Goal: Information Seeking & Learning: Learn about a topic

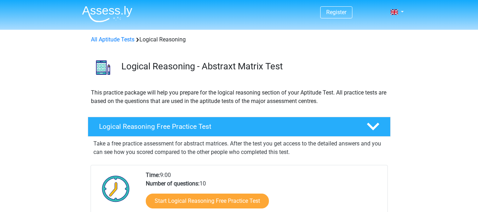
scroll to position [129, 0]
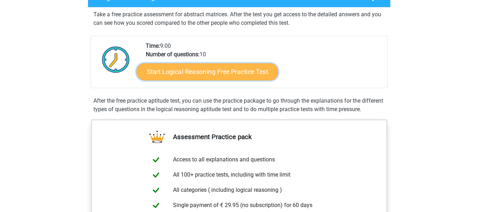
click at [229, 75] on link "Start Logical Reasoning Free Practice Test" at bounding box center [206, 71] width 141 height 17
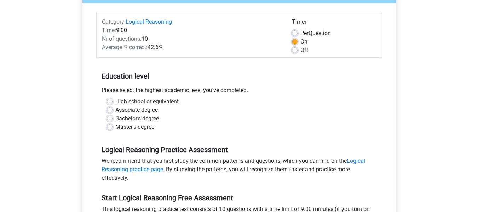
scroll to position [81, 0]
click at [115, 126] on label "Master's degree" at bounding box center [134, 126] width 39 height 8
click at [112, 126] on input "Master's degree" at bounding box center [110, 125] width 6 height 7
radio input "true"
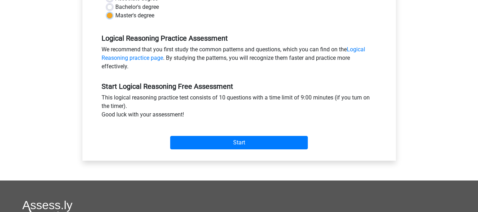
scroll to position [204, 0]
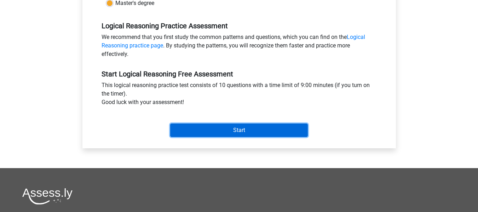
click at [286, 131] on input "Start" at bounding box center [239, 129] width 138 height 13
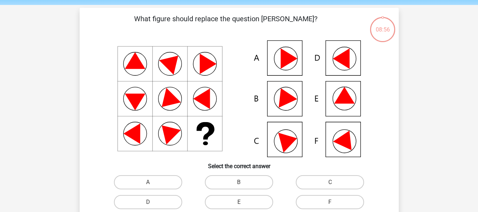
scroll to position [26, 0]
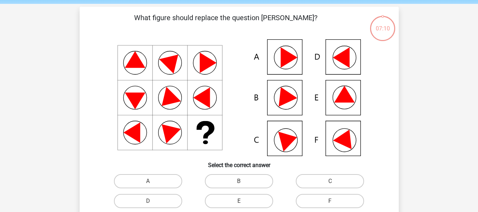
click at [284, 138] on icon at bounding box center [289, 139] width 22 height 24
click at [334, 181] on label "C" at bounding box center [330, 181] width 68 height 14
click at [334, 181] on input "C" at bounding box center [332, 183] width 5 height 5
radio input "true"
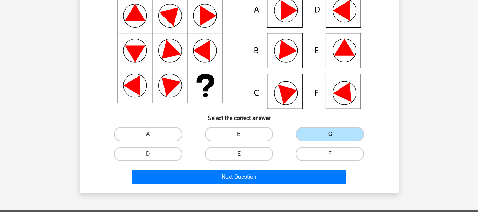
scroll to position [80, 0]
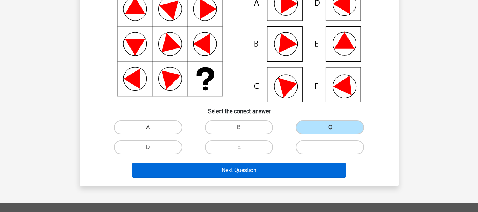
click at [282, 174] on button "Next Question" at bounding box center [239, 170] width 214 height 15
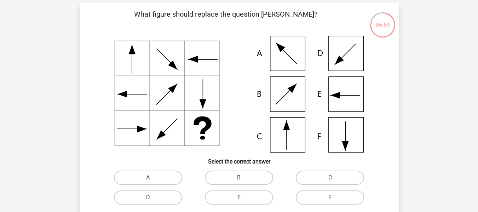
scroll to position [29, 0]
click at [349, 58] on icon at bounding box center [239, 94] width 285 height 117
click at [155, 200] on label "D" at bounding box center [148, 198] width 68 height 14
click at [152, 200] on input "D" at bounding box center [150, 200] width 5 height 5
radio input "true"
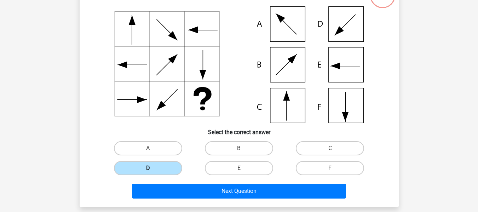
scroll to position [71, 0]
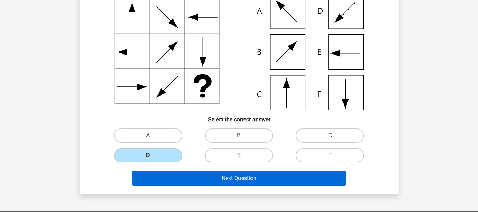
click at [303, 178] on button "Next Question" at bounding box center [239, 178] width 214 height 15
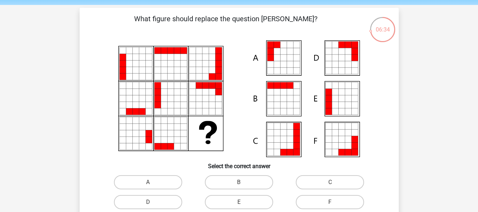
scroll to position [0, 0]
